Goal: Ask a question: Seek information or help from site administrators or community

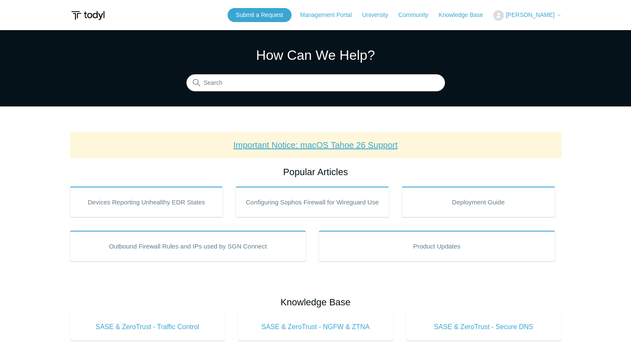
click at [306, 145] on link "Important Notice: macOS Tahoe 26 Support" at bounding box center [315, 144] width 164 height 9
click at [277, 14] on link "Submit a Request" at bounding box center [260, 15] width 64 height 14
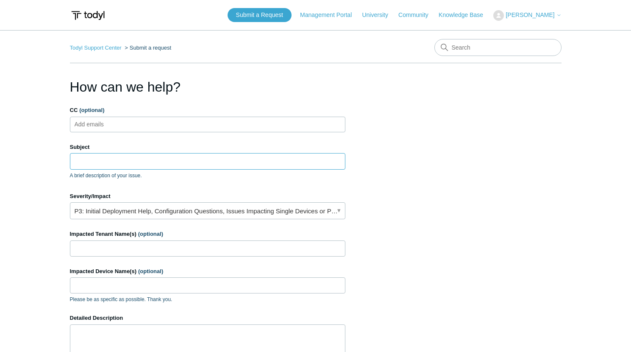
click at [173, 167] on input "Subject" at bounding box center [207, 161] width 275 height 16
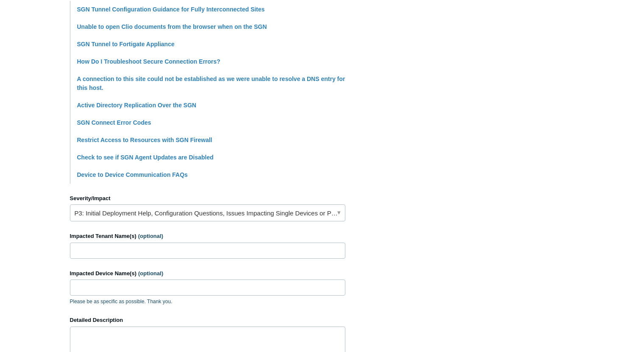
scroll to position [230, 0]
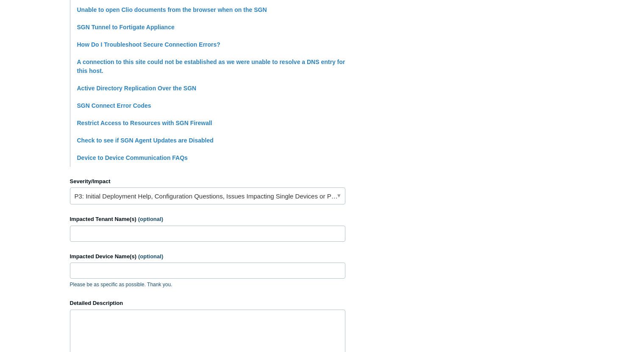
type input "Unable to reach site with SGN on"
click at [109, 234] on input "Impacted Tenant Name(s) (optional)" at bounding box center [207, 233] width 275 height 16
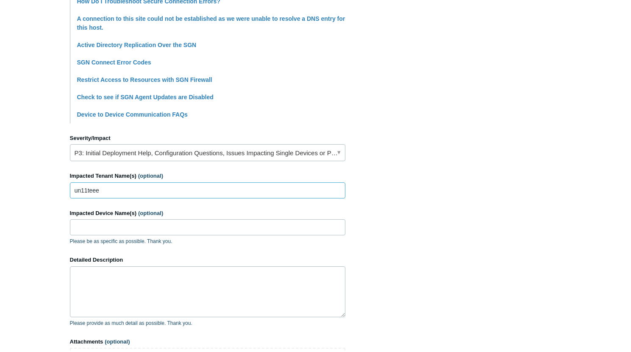
scroll to position [285, 0]
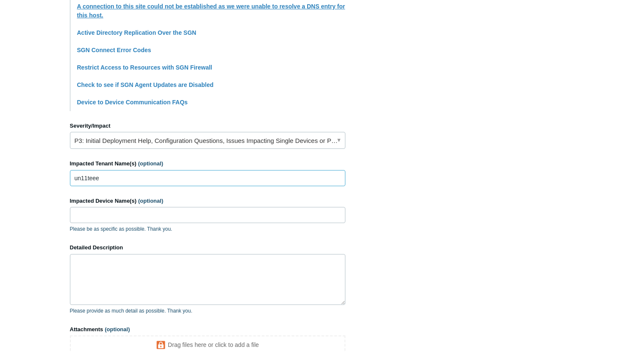
type input "un11teee"
click at [118, 216] on input "Impacted Device Name(s) (optional)" at bounding box center [207, 215] width 275 height 16
type input "iphone2"
click at [95, 281] on textarea "Detailed Description" at bounding box center [207, 279] width 275 height 51
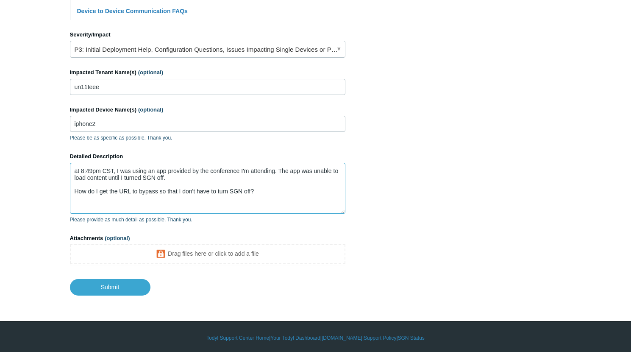
scroll to position [378, 0]
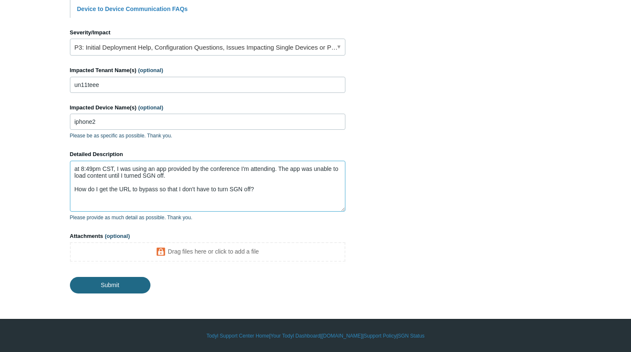
type textarea "at 8:49pm CST, I was using an app provided by the conference I'm attending. The…"
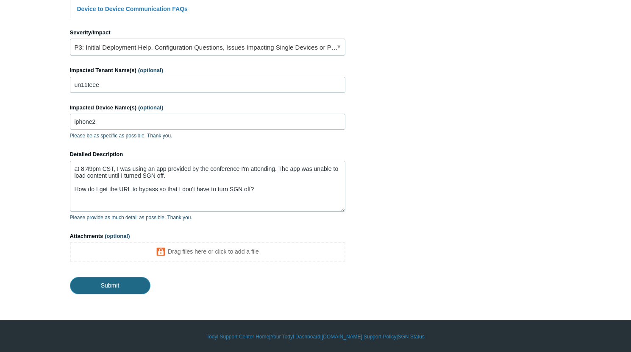
click at [120, 283] on input "Submit" at bounding box center [110, 285] width 81 height 17
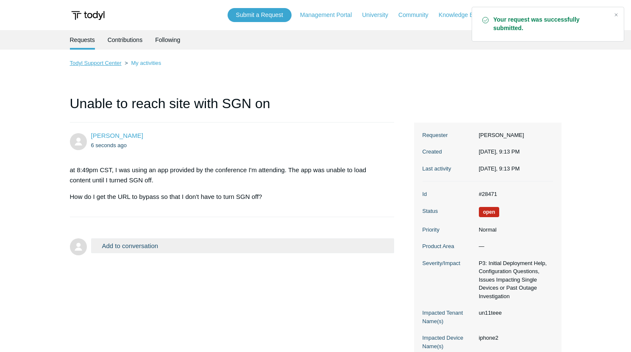
click at [106, 65] on link "Todyl Support Center" at bounding box center [96, 63] width 52 height 6
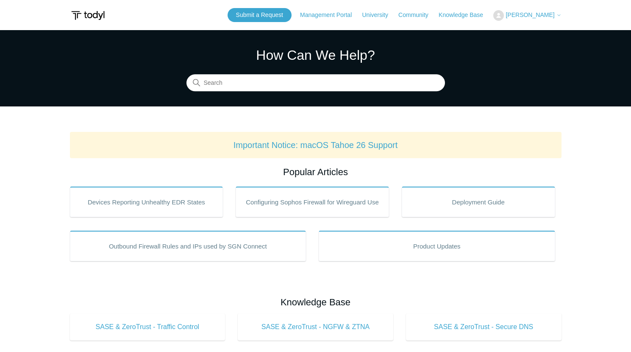
click at [538, 19] on button "[PERSON_NAME]" at bounding box center [527, 15] width 68 height 11
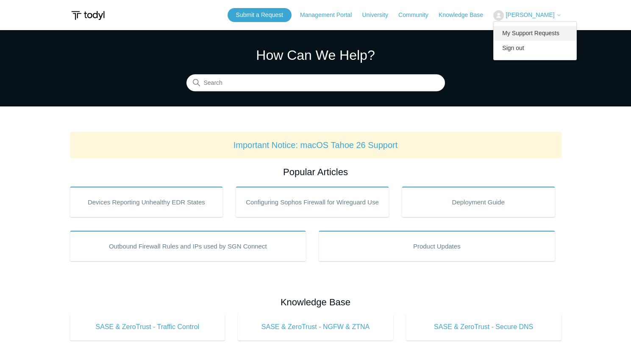
click at [536, 32] on link "My Support Requests" at bounding box center [535, 33] width 83 height 15
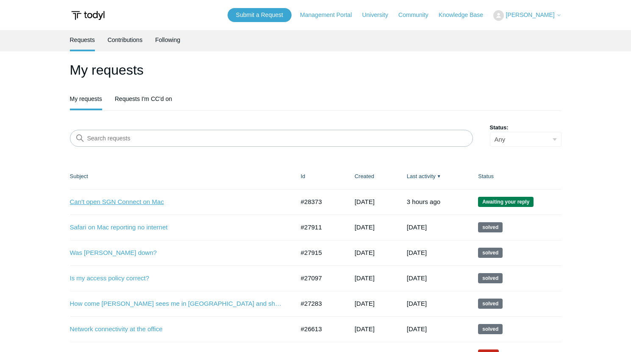
click at [139, 203] on link "Can't open SGN Connect on Mac" at bounding box center [176, 202] width 212 height 10
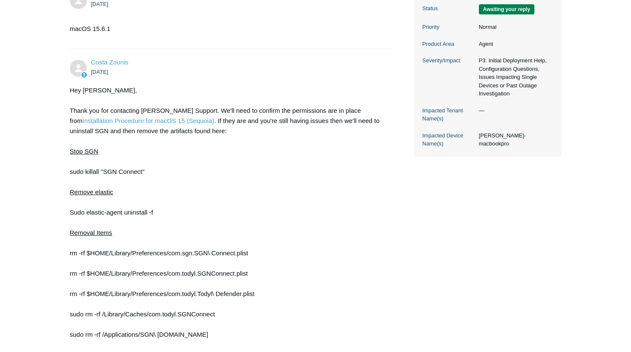
scroll to position [218, 0]
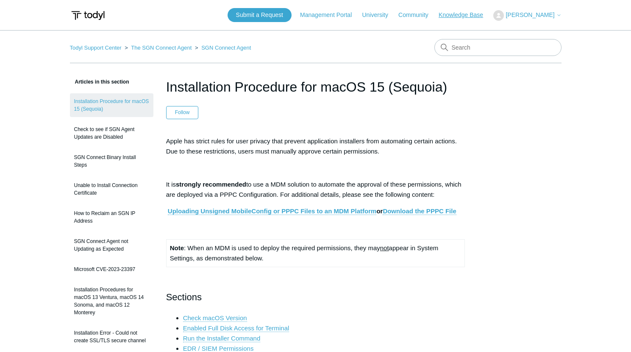
click at [467, 17] on link "Knowledge Base" at bounding box center [465, 15] width 53 height 9
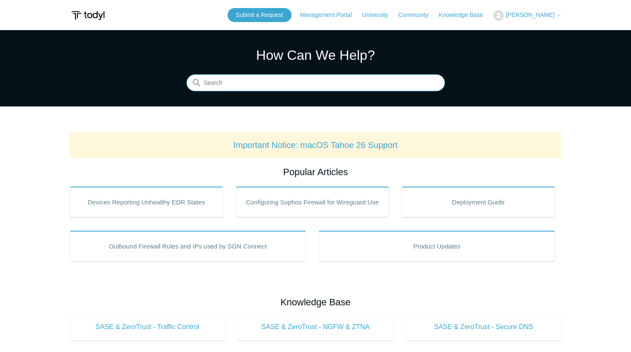
click at [331, 86] on input "Search" at bounding box center [315, 83] width 258 height 17
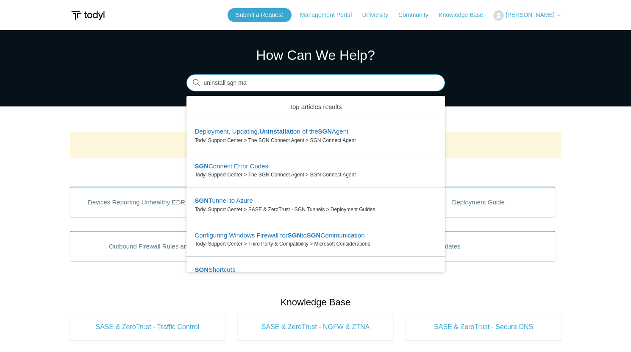
type input "uninstall sgn mac"
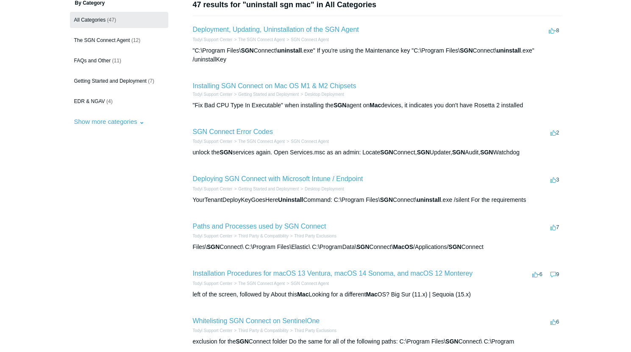
scroll to position [78, 0]
click at [334, 30] on link "Deployment, Updating, Uninstallation of the SGN Agent" at bounding box center [276, 28] width 166 height 7
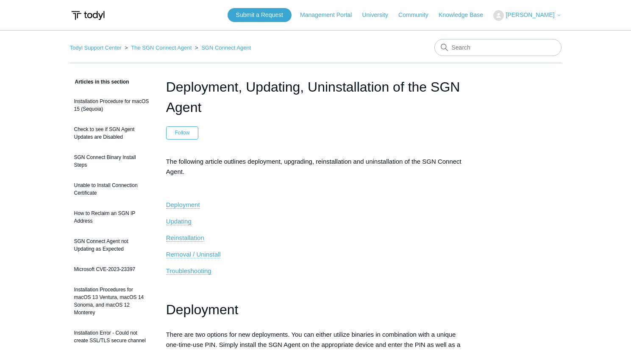
click at [213, 256] on span "Removal / Uninstall" at bounding box center [193, 253] width 55 height 7
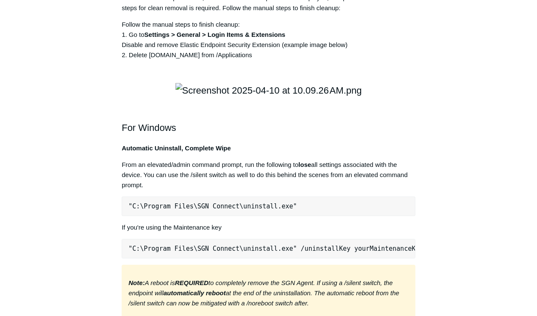
scroll to position [1318, 0]
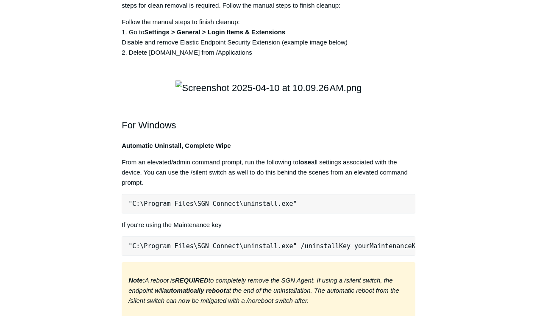
drag, startPoint x: 129, startPoint y: 47, endPoint x: 128, endPoint y: 51, distance: 4.7
copy pre "sudo curl -s [URL][DOMAIN_NAME][DOMAIN_NAME] | sudo bash -s -- -f"
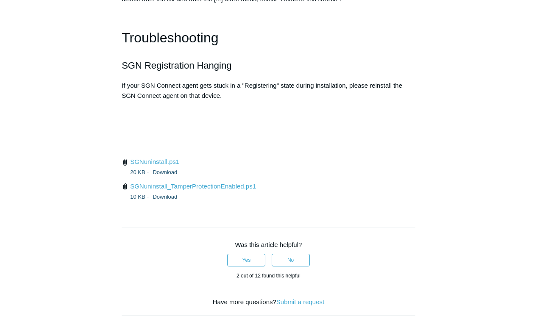
scroll to position [1999, 0]
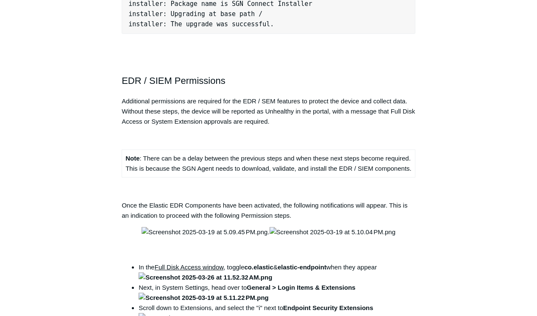
scroll to position [928, 0]
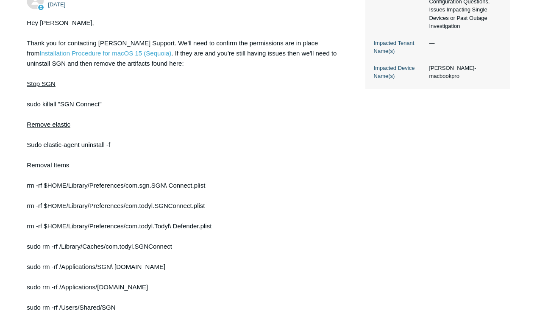
scroll to position [287, 0]
drag, startPoint x: 104, startPoint y: 105, endPoint x: 26, endPoint y: 106, distance: 77.6
click at [26, 106] on main "Requests Contributions Following Todyl Support Center My activities Can't open …" at bounding box center [268, 198] width 537 height 910
copy div "sudo killall "SGN Connect""
drag, startPoint x: 117, startPoint y: 146, endPoint x: 28, endPoint y: 146, distance: 88.6
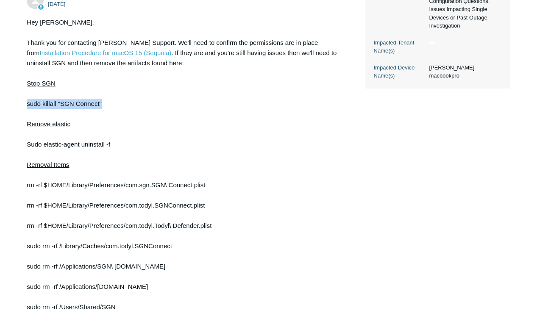
click at [28, 146] on div "Hey [PERSON_NAME], Thank you for contacting [PERSON_NAME] Support. We'll need t…" at bounding box center [182, 302] width 311 height 570
copy div "Sudo elastic-agent uninstall -f"
drag, startPoint x: 215, startPoint y: 186, endPoint x: 27, endPoint y: 186, distance: 188.6
click at [27, 186] on div "Hey [PERSON_NAME], Thank you for contacting [PERSON_NAME] Support. We'll need t…" at bounding box center [182, 302] width 311 height 570
copy div "rm -rf $HOME/Library/Preferences/com.sgn.SGN\ Connect.plist"
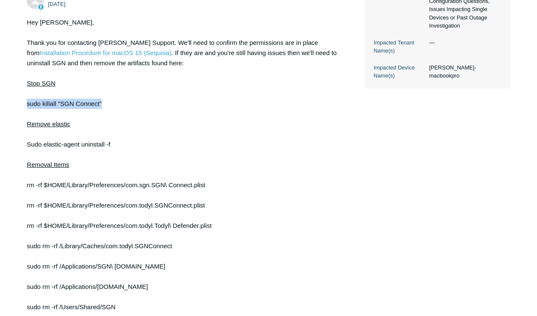
drag, startPoint x: 210, startPoint y: 206, endPoint x: 26, endPoint y: 208, distance: 183.9
click at [26, 208] on main "Requests Contributions Following Todyl Support Center My activities Can't open …" at bounding box center [268, 198] width 537 height 910
copy div "rm -rf $HOME/Library/Preferences/com.todyl.SGNConnect.plist"
copy div "rm -rf $HOME/Library/Preferences/com.todyl.Todyl\ Defender.plist"
drag, startPoint x: 218, startPoint y: 227, endPoint x: 28, endPoint y: 228, distance: 190.7
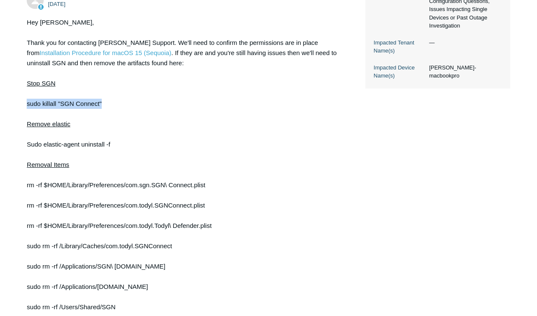
click at [28, 228] on div "Hey Stephen, Thank you for contacting Todyl Support. We'll need to confirm the …" at bounding box center [182, 302] width 311 height 570
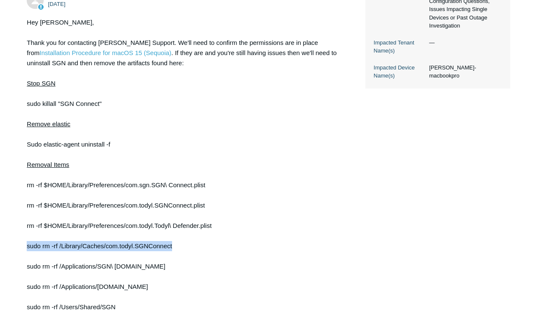
copy div "sudo rm -rf /Library/Caches/com.todyl.SGNConnect"
drag, startPoint x: 175, startPoint y: 248, endPoint x: 27, endPoint y: 247, distance: 148.3
click at [27, 247] on div "Hey Stephen, Thank you for contacting Todyl Support. We'll need to confirm the …" at bounding box center [182, 302] width 311 height 570
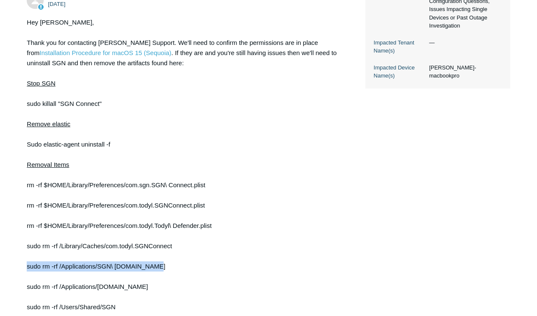
copy div "sudo rm -rf /Applications/SGN\ Connect.app"
drag, startPoint x: 155, startPoint y: 268, endPoint x: 28, endPoint y: 268, distance: 127.6
click at [28, 268] on div "Hey Stephen, Thank you for contacting Todyl Support. We'll need to confirm the …" at bounding box center [182, 302] width 311 height 570
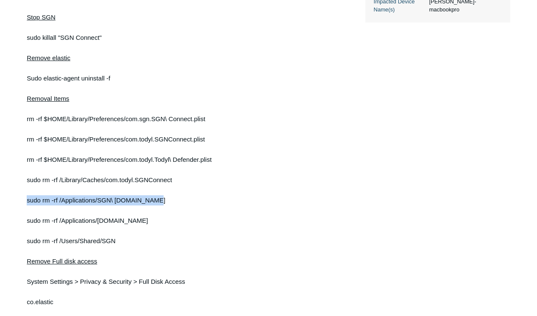
scroll to position [362, 0]
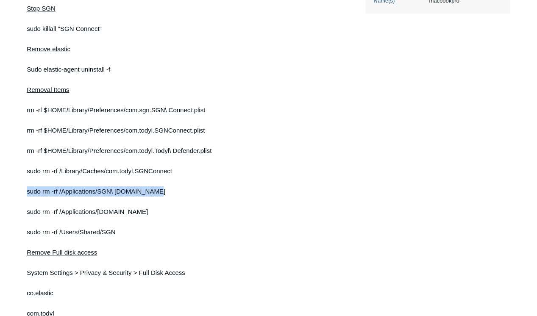
copy div "sudo rm -rf /Applications/ElasticEndpoint.app"
drag, startPoint x: 161, startPoint y: 214, endPoint x: 27, endPoint y: 215, distance: 134.3
click at [27, 215] on div "Hey Stephen, Thank you for contacting Todyl Support. We'll need to confirm the …" at bounding box center [182, 227] width 311 height 570
copy div "sudo rm -rf /Users/Shared/SGN"
drag, startPoint x: 119, startPoint y: 234, endPoint x: 28, endPoint y: 236, distance: 90.3
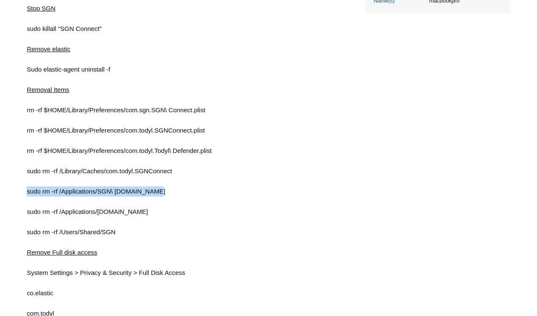
click at [28, 236] on div "Hey Stephen, Thank you for contacting Todyl Support. We'll need to confirm the …" at bounding box center [182, 227] width 311 height 570
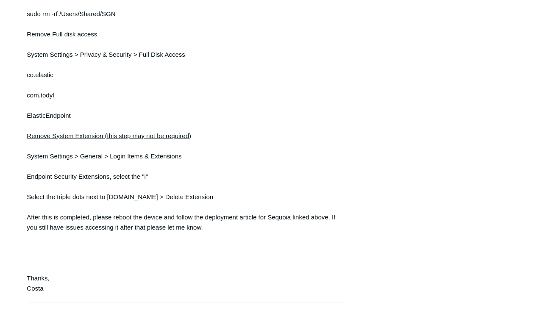
scroll to position [581, 0]
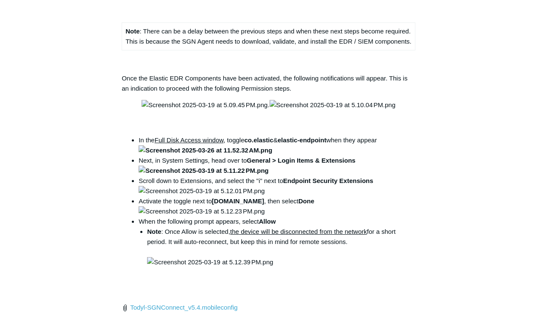
scroll to position [1055, 0]
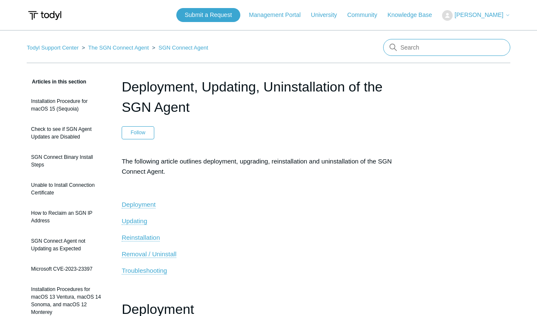
click at [414, 50] on input "Search" at bounding box center [446, 47] width 127 height 17
type input "hilton"
